Goal: Navigation & Orientation: Find specific page/section

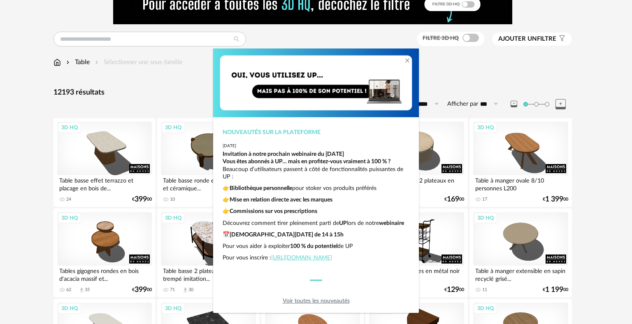
click at [310, 300] on link "Voir toutes les nouveautés" at bounding box center [315, 301] width 67 height 6
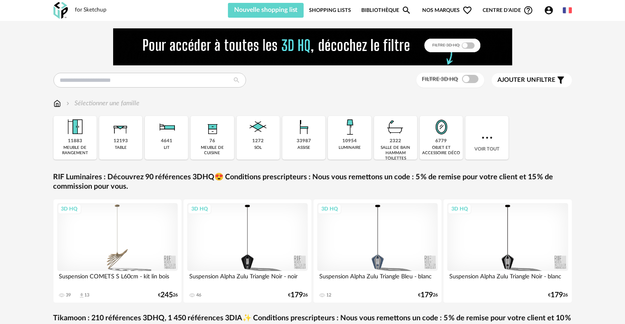
click at [129, 139] on div "12193 table" at bounding box center [120, 138] width 43 height 44
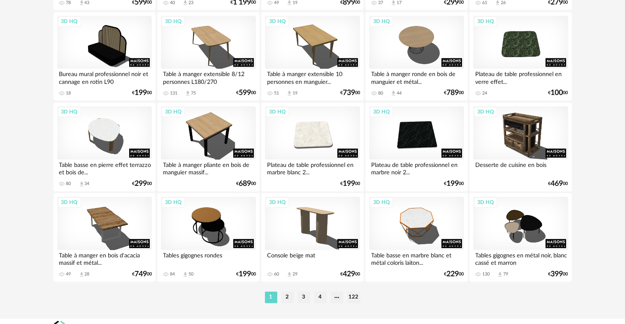
scroll to position [1700, 0]
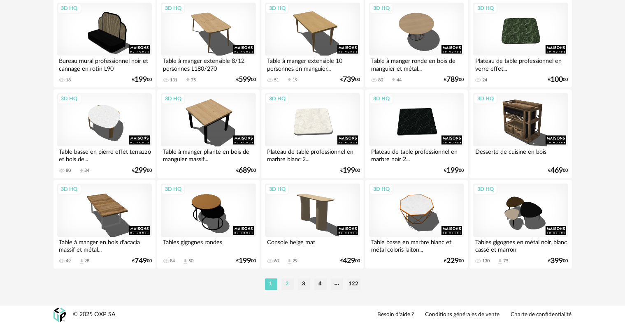
click at [288, 283] on li "2" at bounding box center [287, 284] width 12 height 12
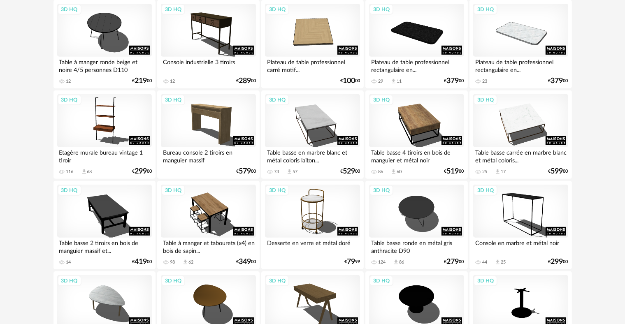
scroll to position [535, 0]
